Goal: Information Seeking & Learning: Learn about a topic

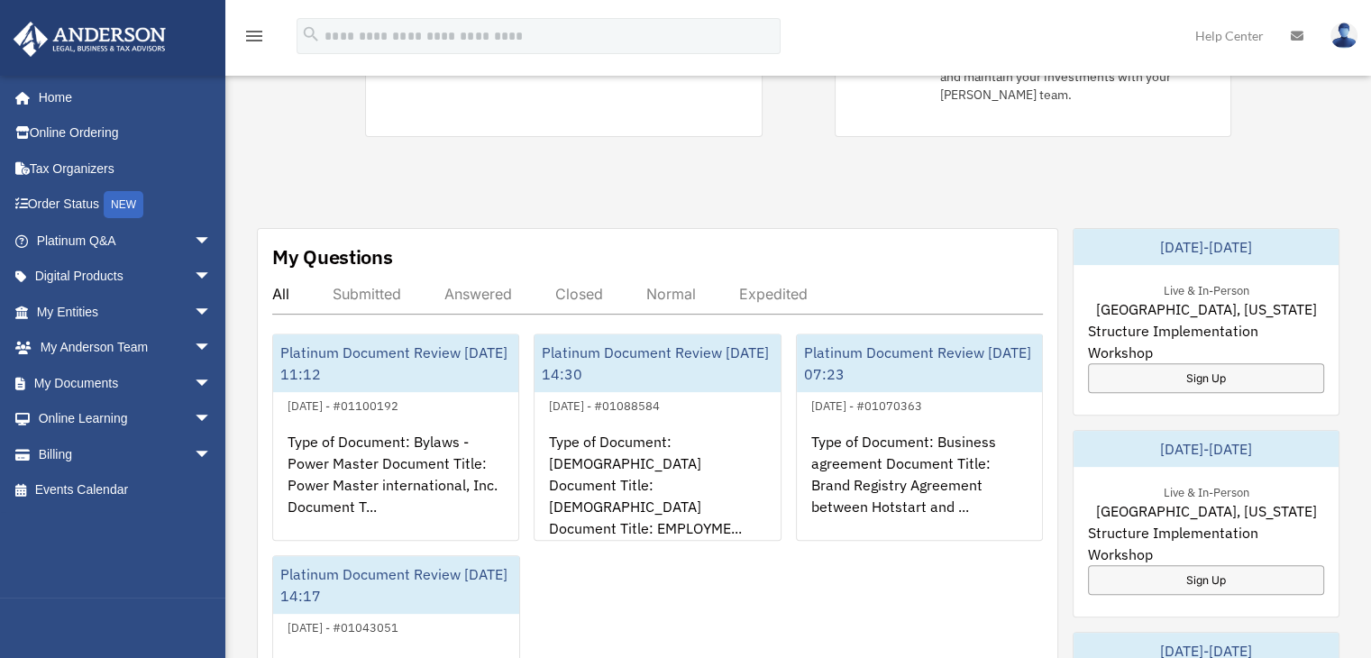
scroll to position [541, 0]
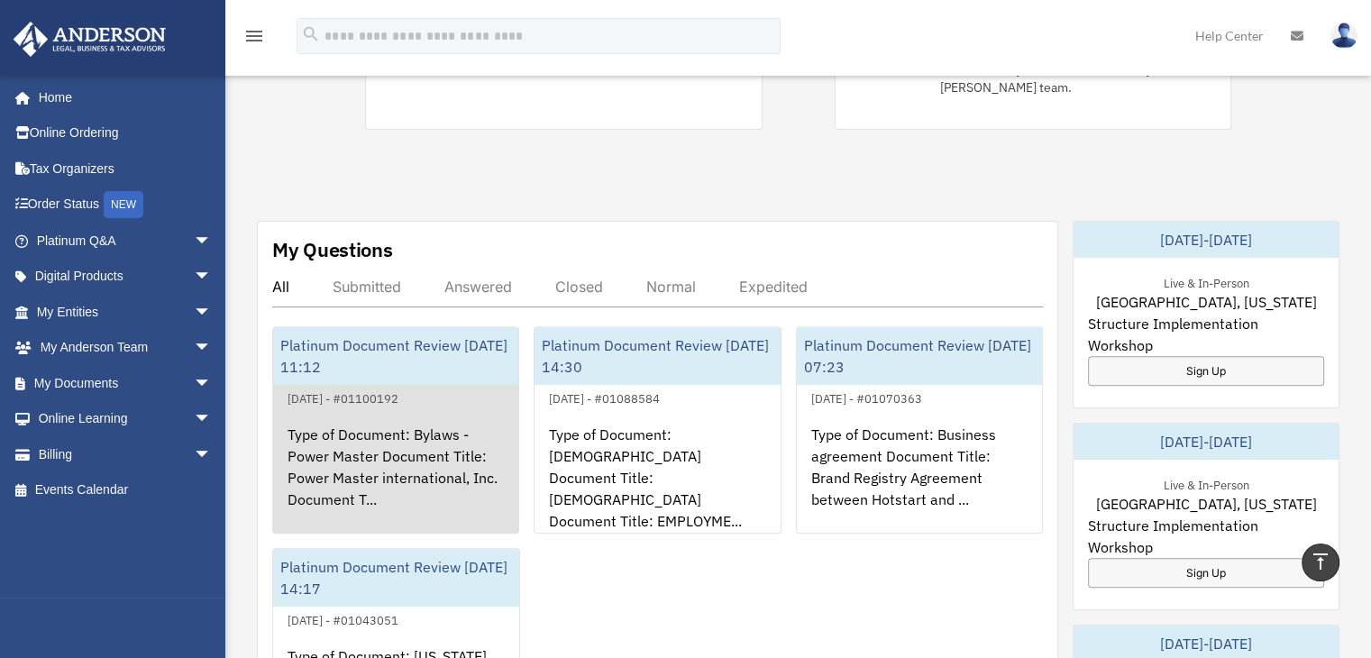
click at [375, 409] on div "Type of Document: Bylaws - Power Master Document Title: Power Master internatio…" at bounding box center [395, 479] width 245 height 141
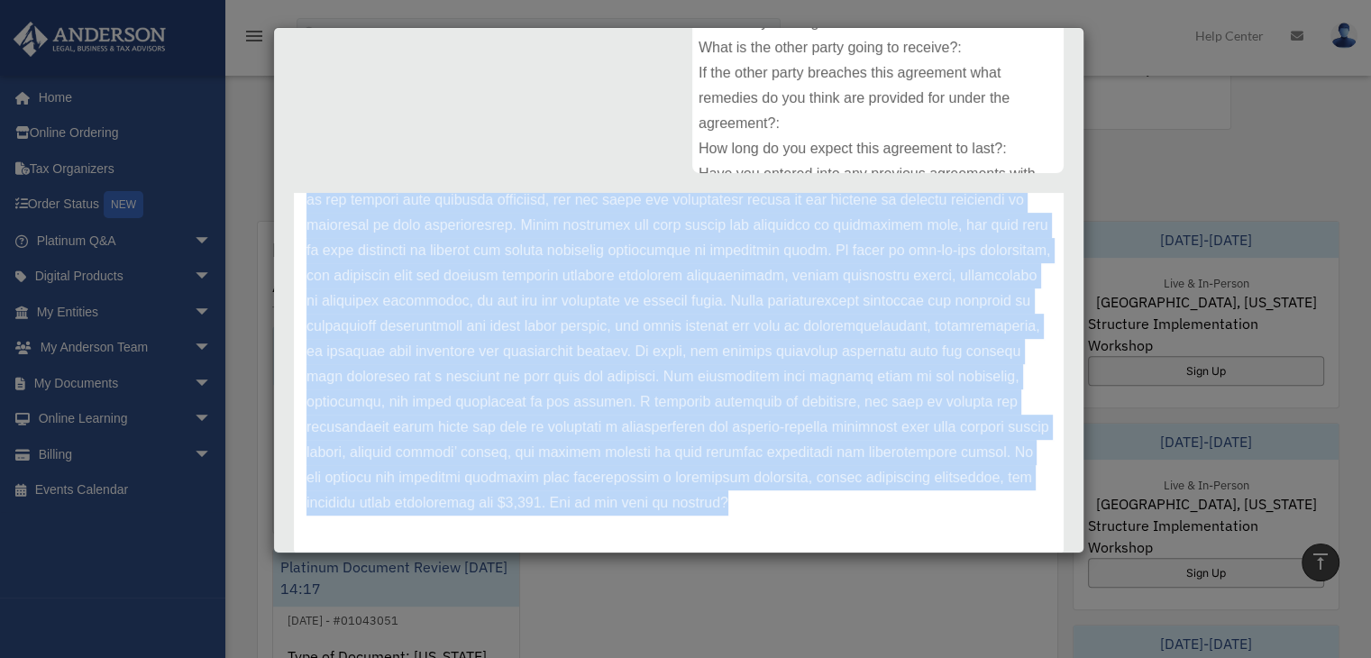
scroll to position [440, 0]
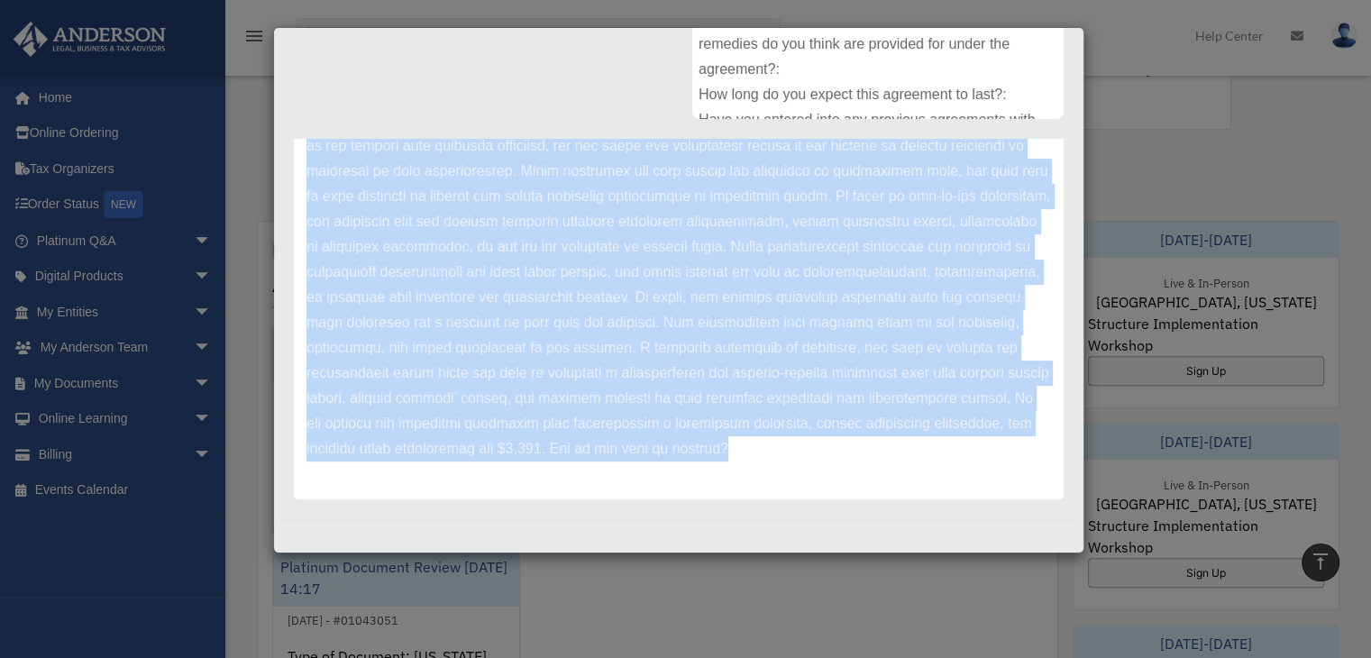
drag, startPoint x: 309, startPoint y: 412, endPoint x: 713, endPoint y: 611, distance: 450.2
click at [713, 611] on div "Case Detail × Platinum Document Review [DATE] 11:12 Case Number 01100192 Create…" at bounding box center [685, 329] width 1371 height 658
copy div "Hi [PERSON_NAME], After conducting a thorough review of the existing Operating …"
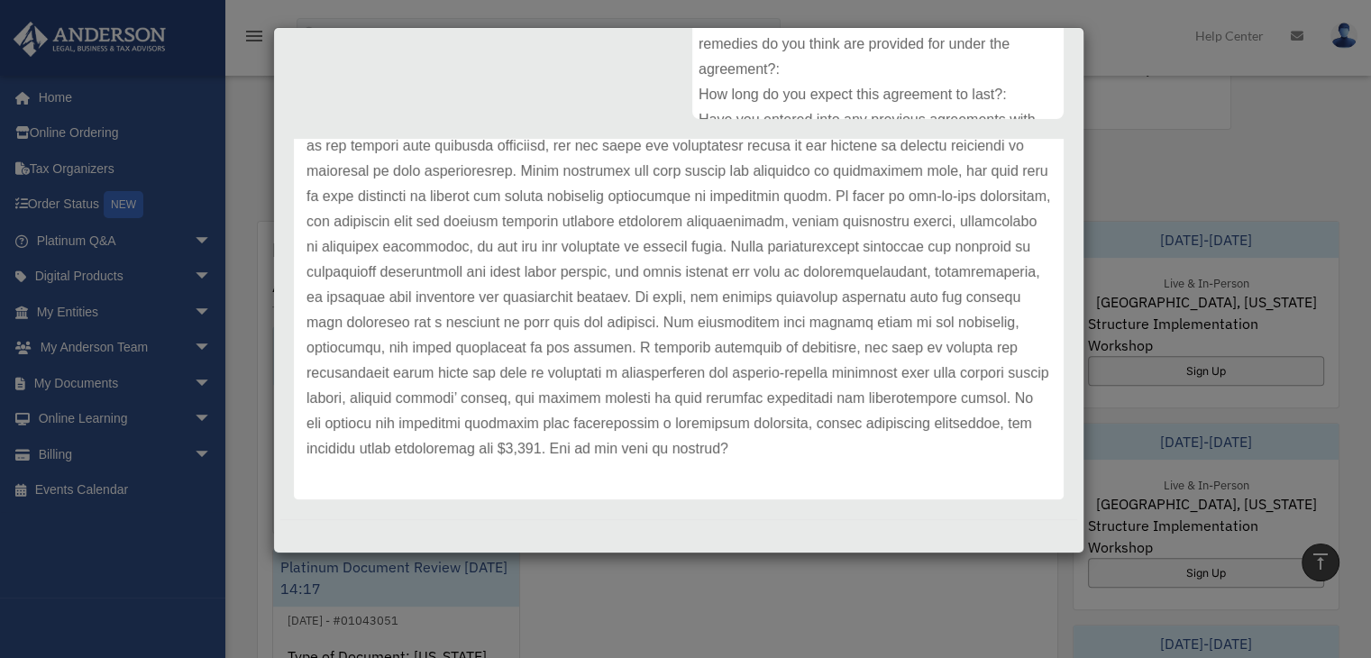
click at [437, 96] on div "Comment Comments have been closed on this question, please start a new question…" at bounding box center [678, 153] width 797 height 706
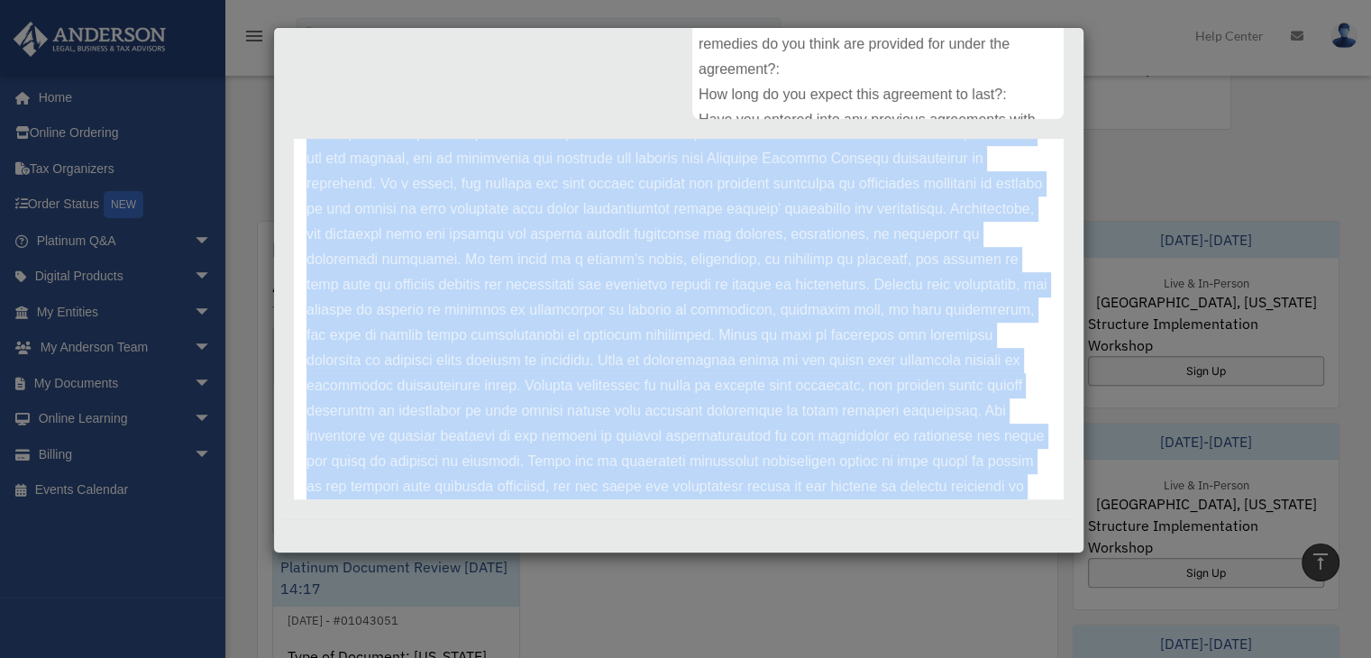
scroll to position [680, 0]
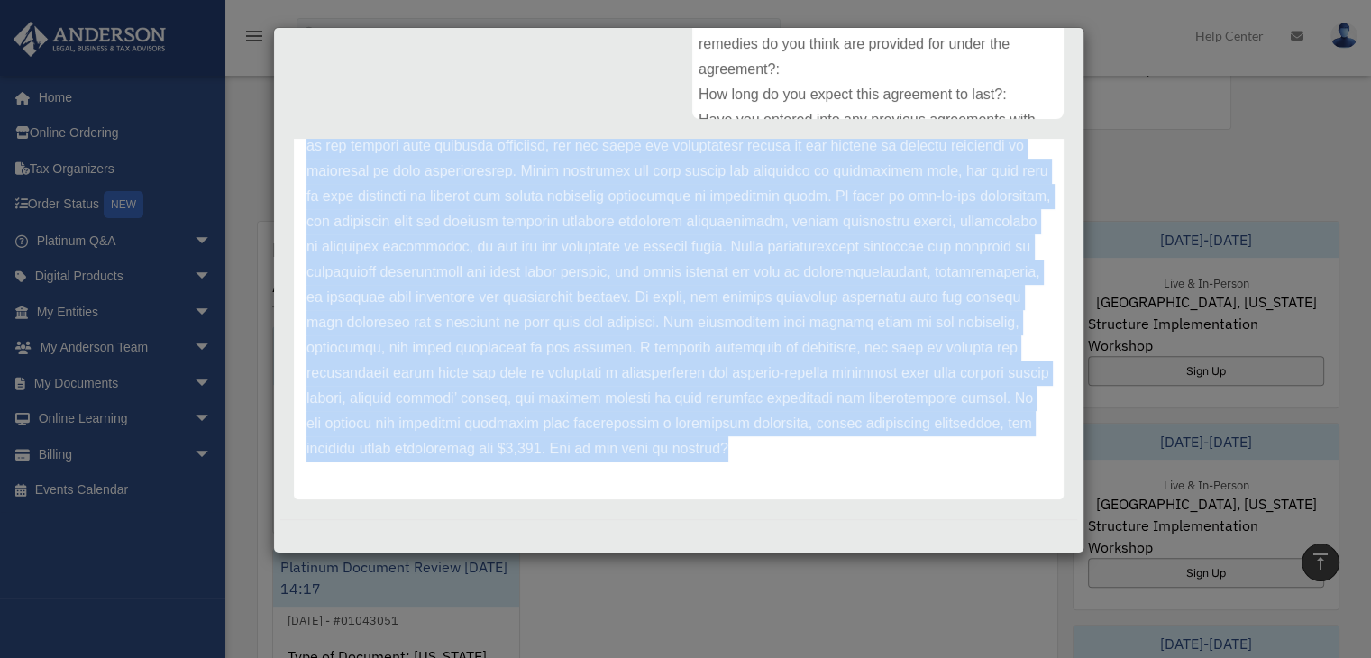
drag, startPoint x: 309, startPoint y: 240, endPoint x: 689, endPoint y: 438, distance: 428.1
click at [689, 438] on p at bounding box center [678, 19] width 744 height 883
click at [1013, 453] on p at bounding box center [678, 19] width 744 height 883
drag, startPoint x: 307, startPoint y: 241, endPoint x: 762, endPoint y: 445, distance: 498.2
click at [762, 445] on p at bounding box center [678, 19] width 744 height 883
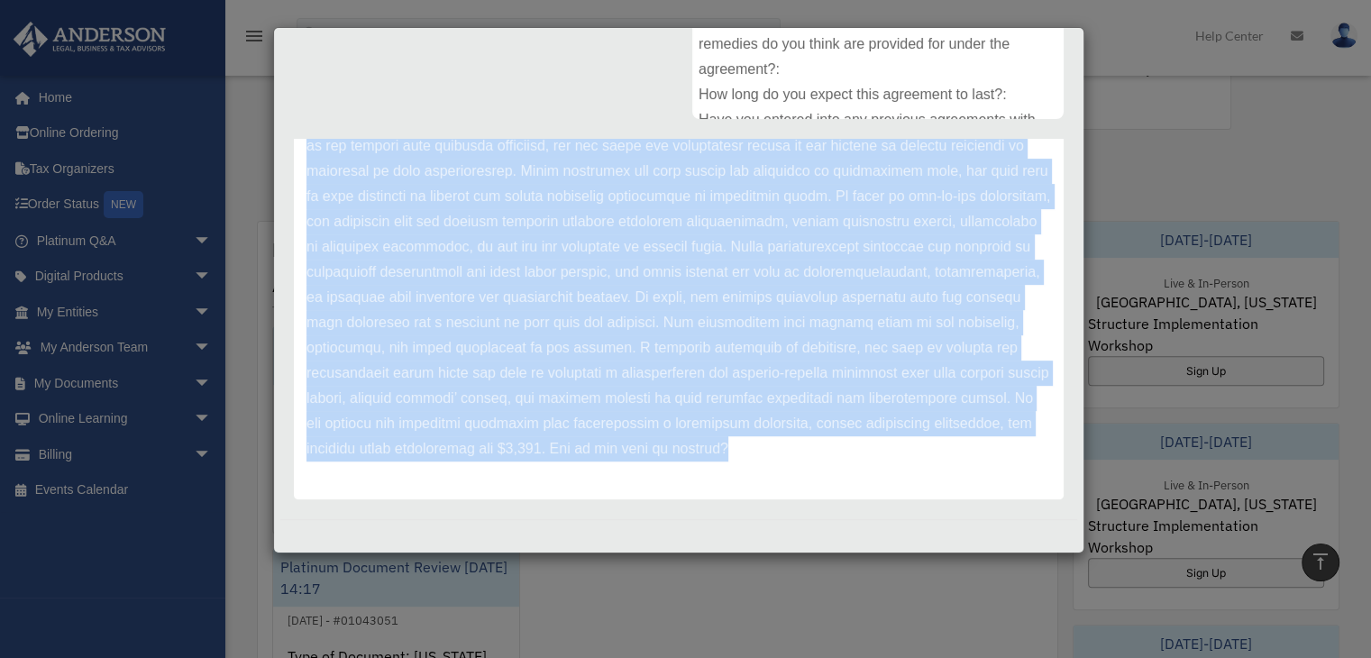
copy p "Hi [PERSON_NAME], After conducting a thorough review of the existing Operating …"
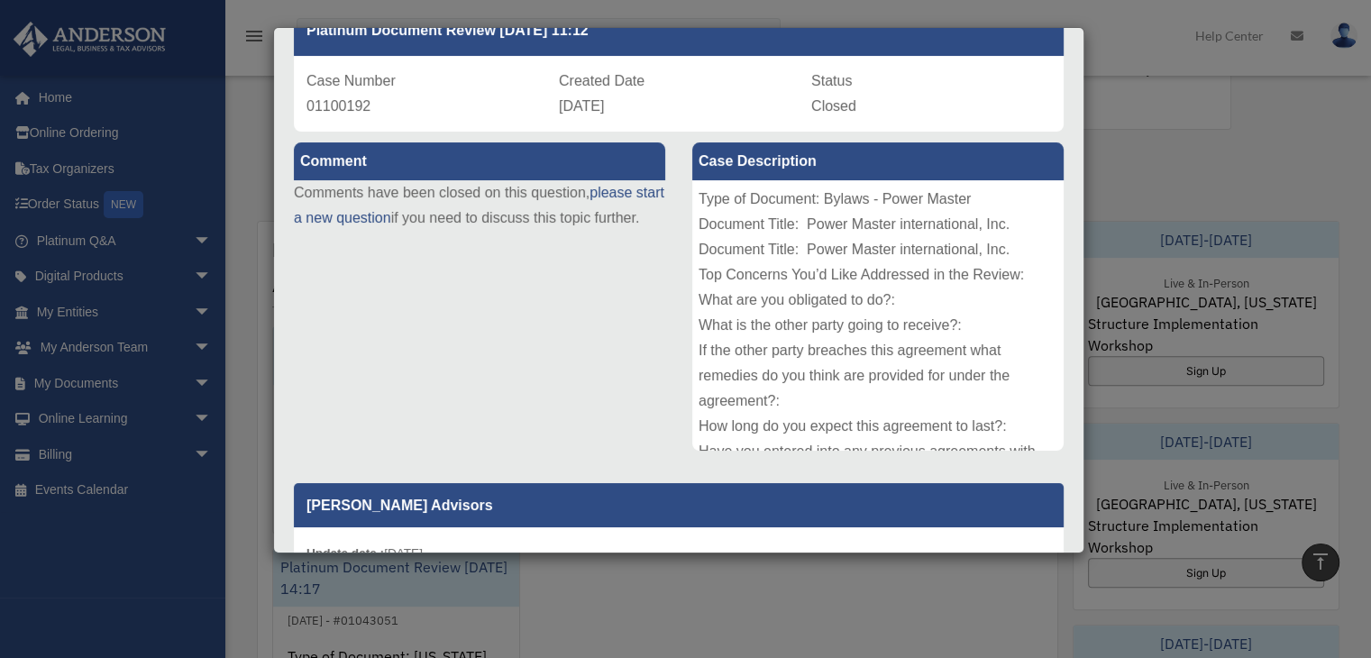
scroll to position [79, 0]
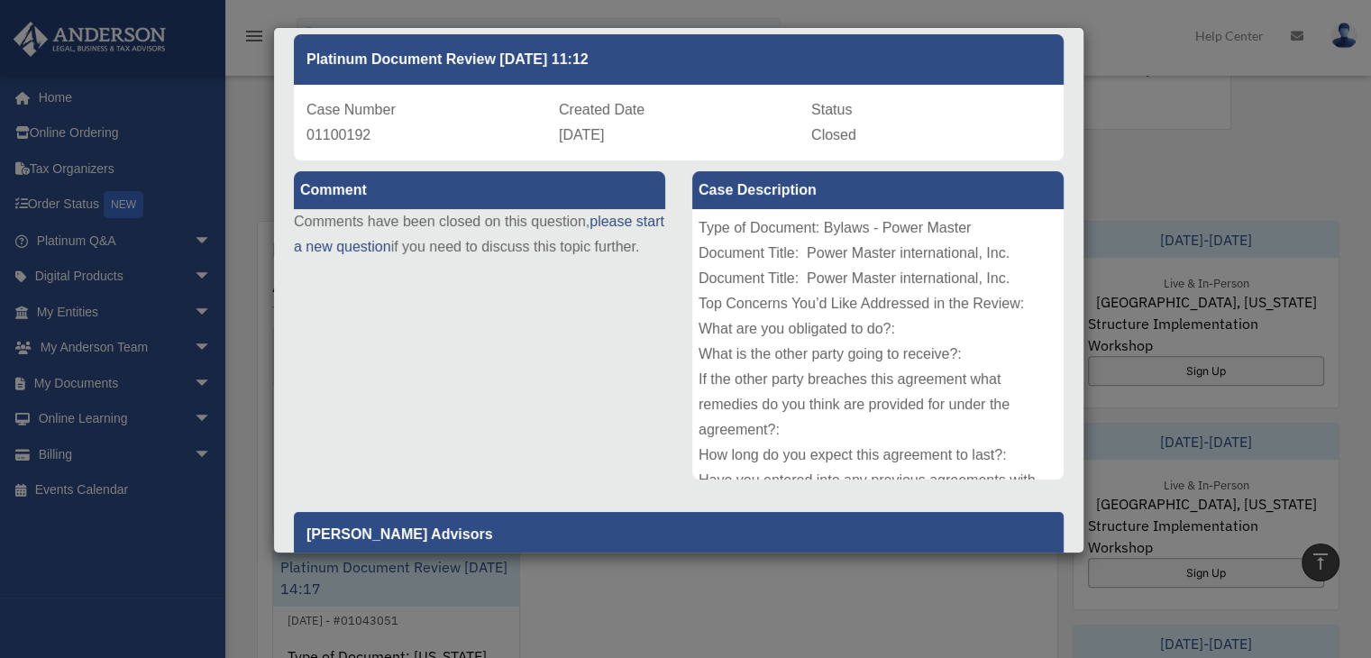
click at [849, 580] on div "Case Detail × Platinum Document Review [DATE] 11:12 Case Number 01100192 Create…" at bounding box center [685, 329] width 1371 height 658
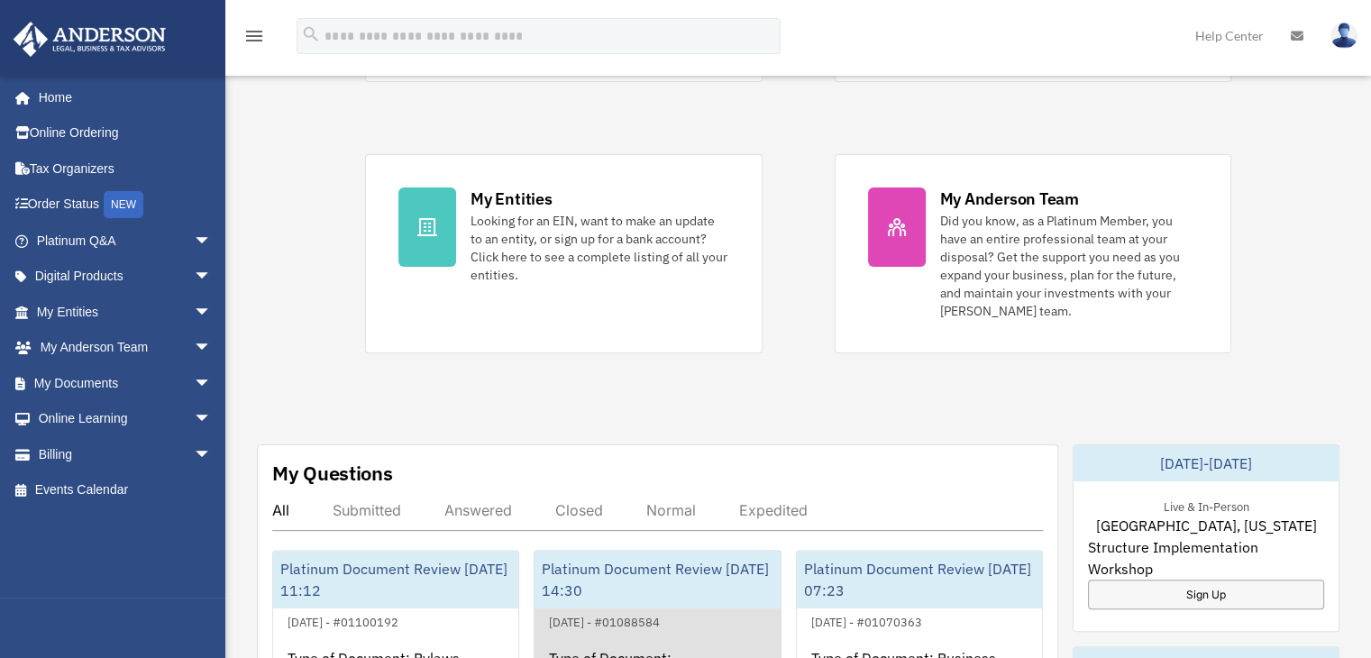
scroll to position [451, 0]
